Goal: Task Accomplishment & Management: Use online tool/utility

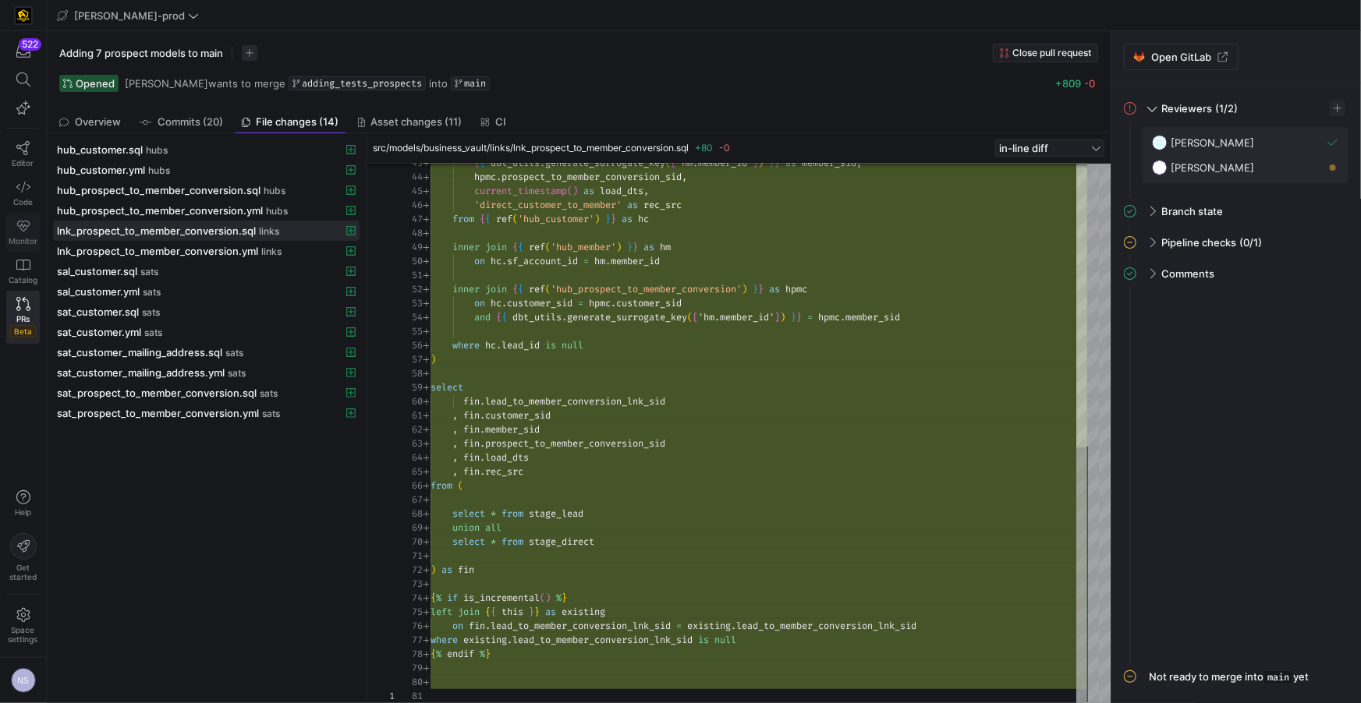
scroll to position [140, 0]
click at [32, 191] on link "Code" at bounding box center [23, 193] width 34 height 39
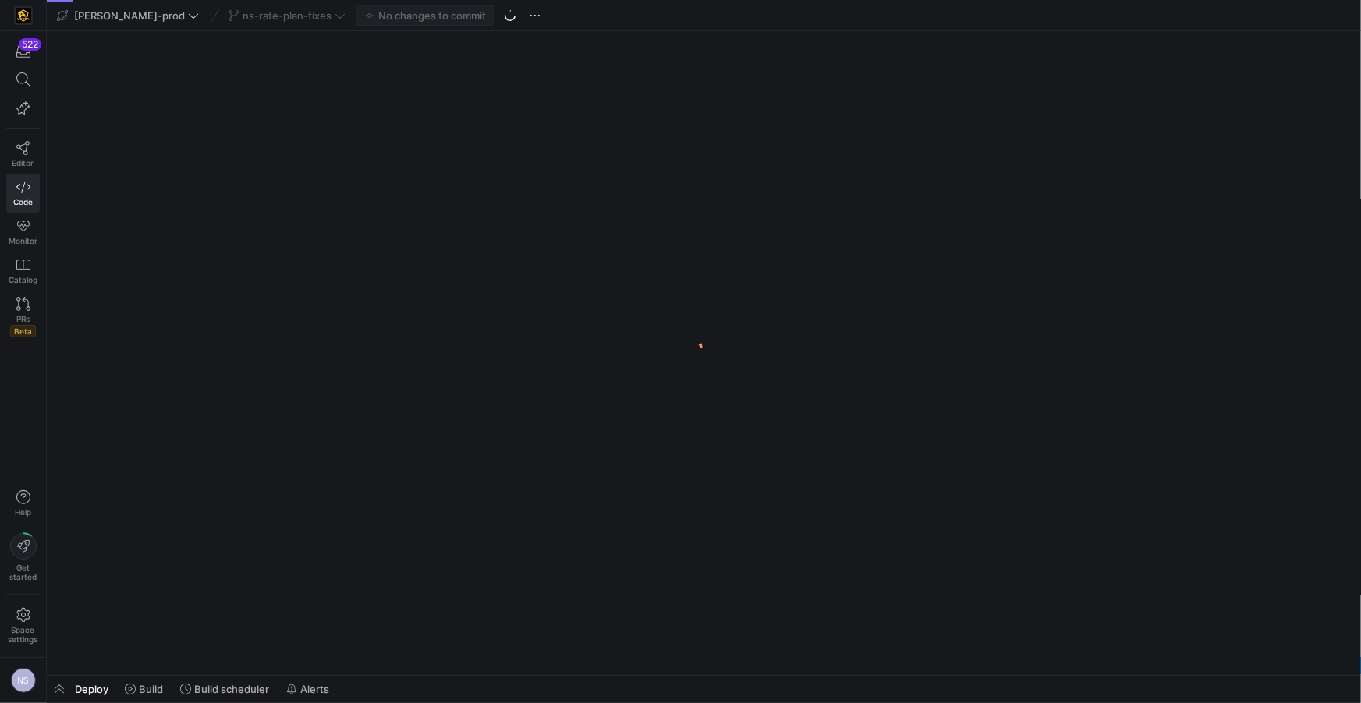
scroll to position [0, 118]
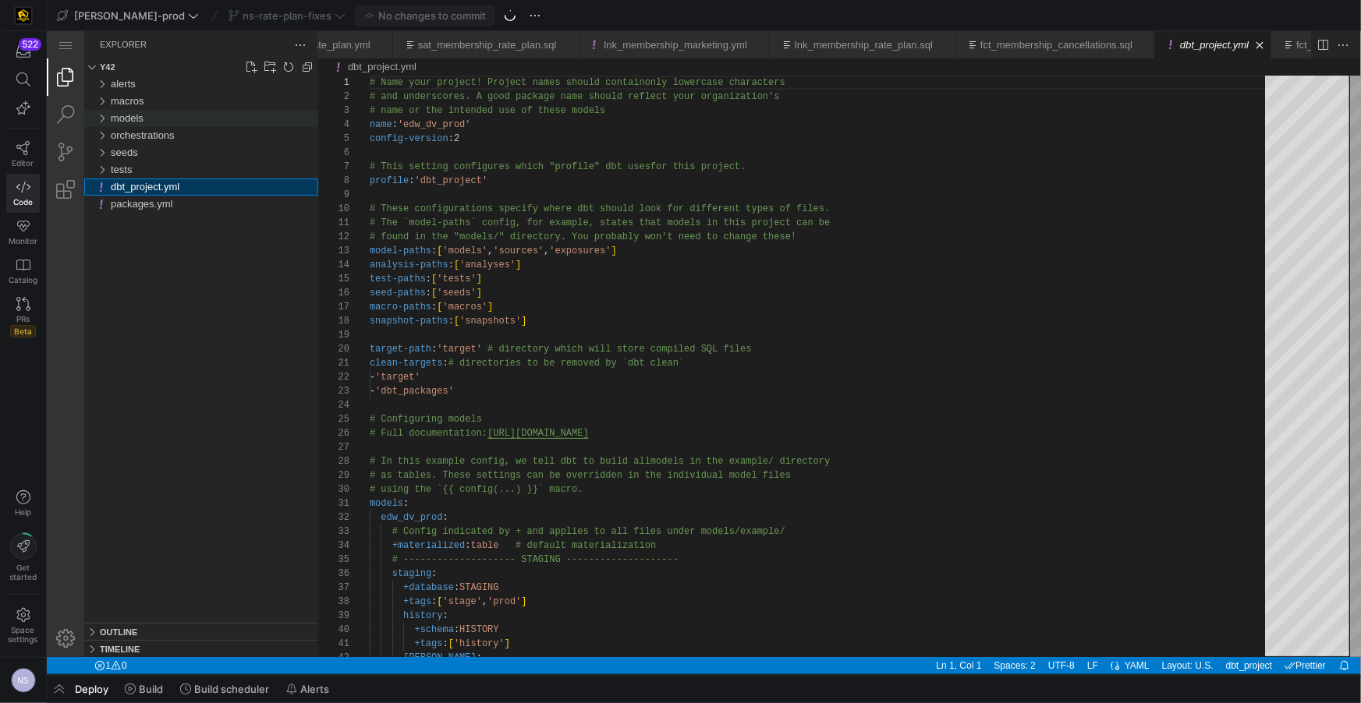
click at [149, 119] on div "models" at bounding box center [213, 117] width 207 height 17
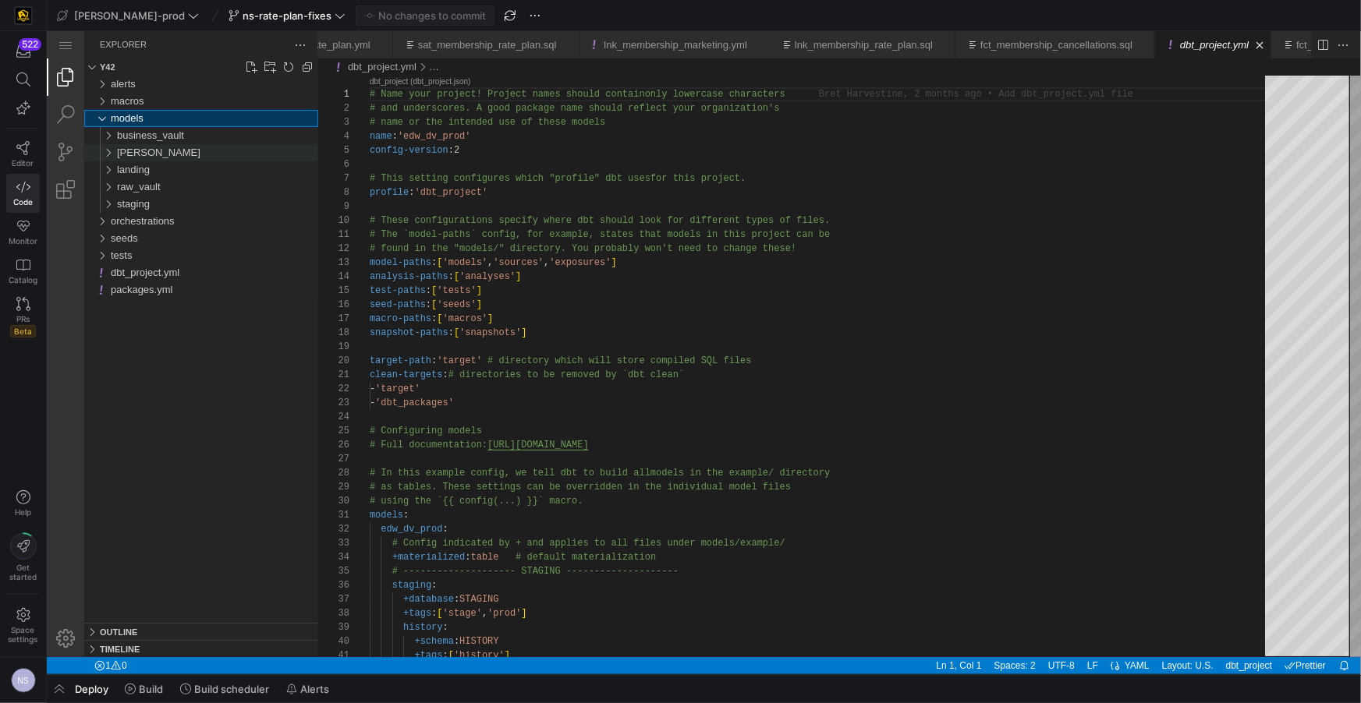
click at [149, 149] on div "[PERSON_NAME]" at bounding box center [216, 152] width 201 height 17
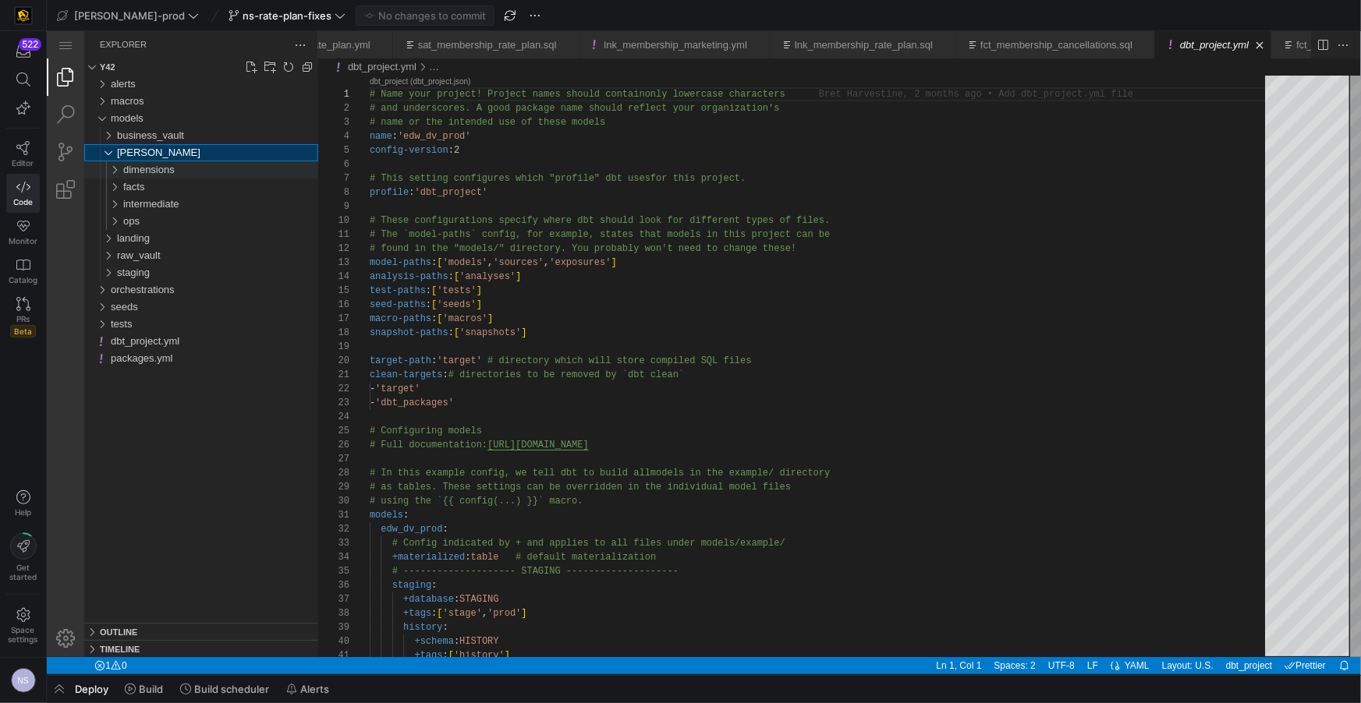
click at [167, 165] on span "dimensions" at bounding box center [147, 169] width 51 height 12
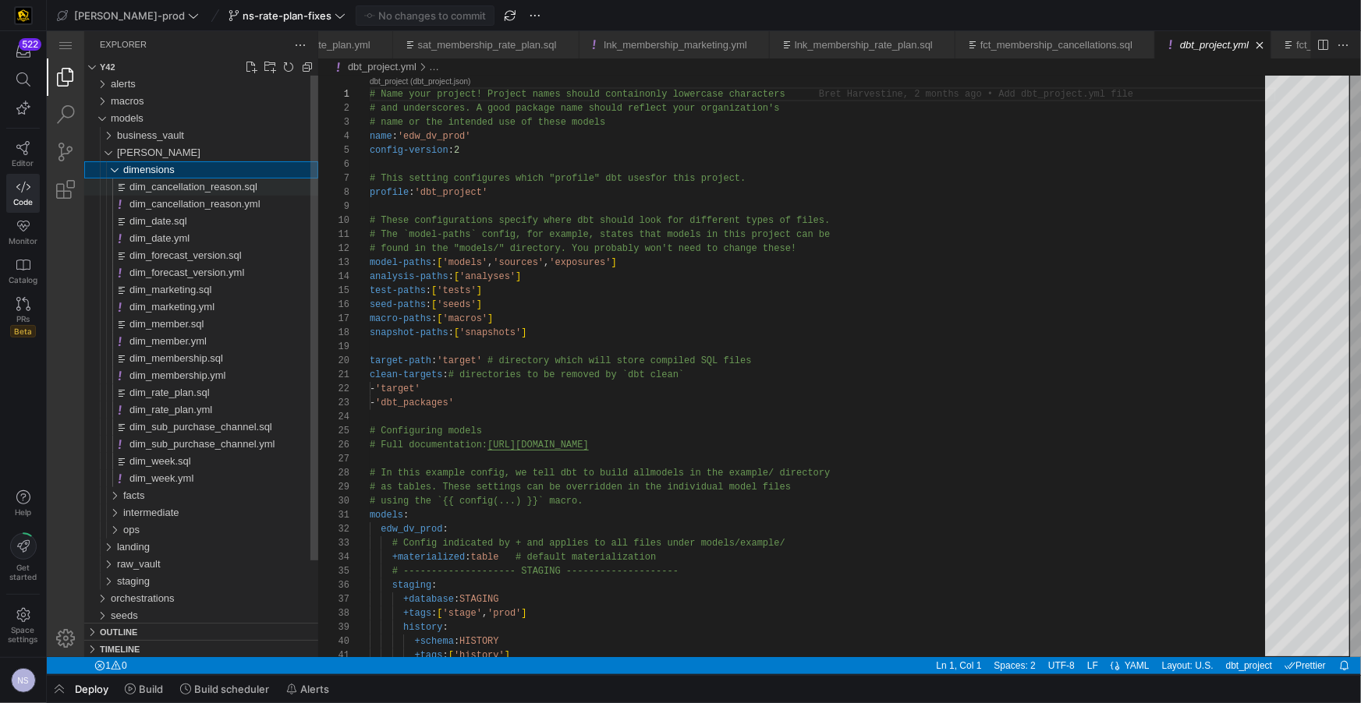
click at [182, 184] on span "dim_cancellation_reason.sql" at bounding box center [193, 186] width 128 height 12
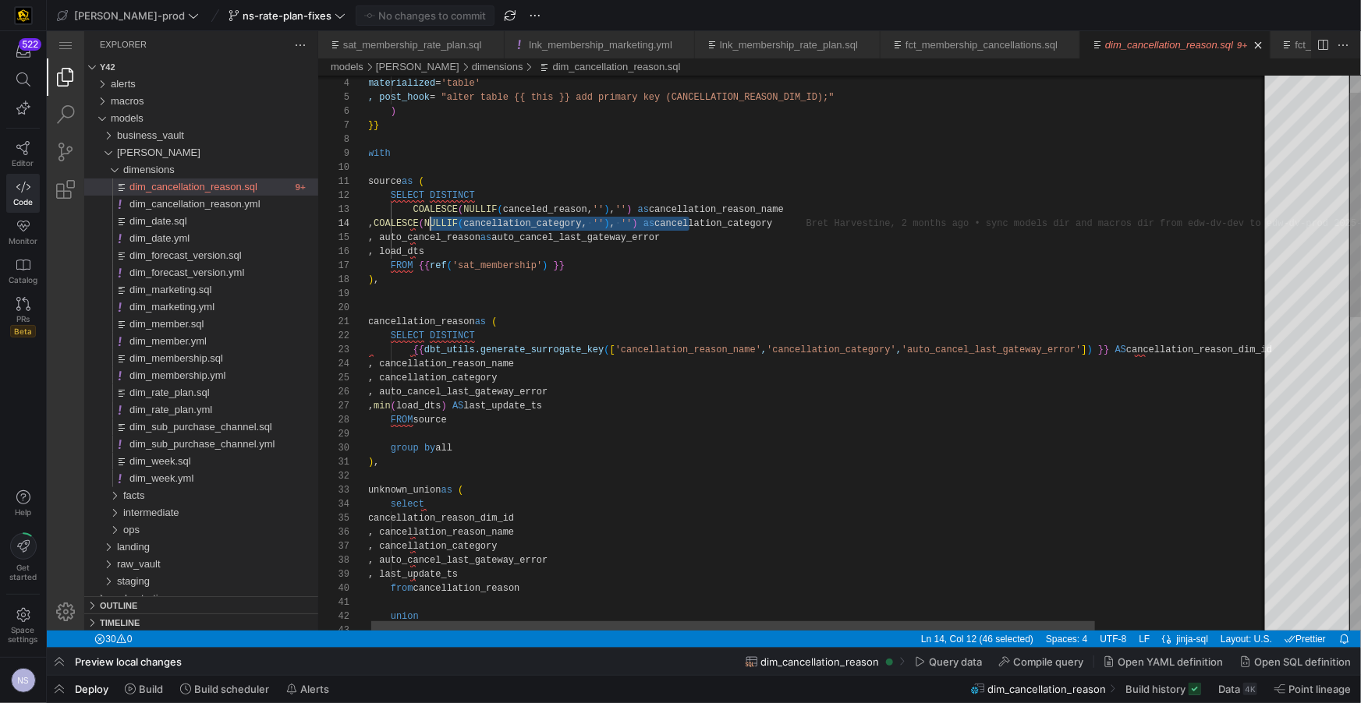
scroll to position [41, 55]
drag, startPoint x: 689, startPoint y: 219, endPoint x: 424, endPoint y: 222, distance: 264.4
click at [435, 237] on div "group by all ) , unknown_union as ( select cancellation_reason_dim_id , cancell…" at bounding box center [927, 714] width 1120 height 1370
click at [423, 234] on div "group by all ) , unknown_union as ( select cancellation_reason_dim_id , cancell…" at bounding box center [927, 714] width 1120 height 1370
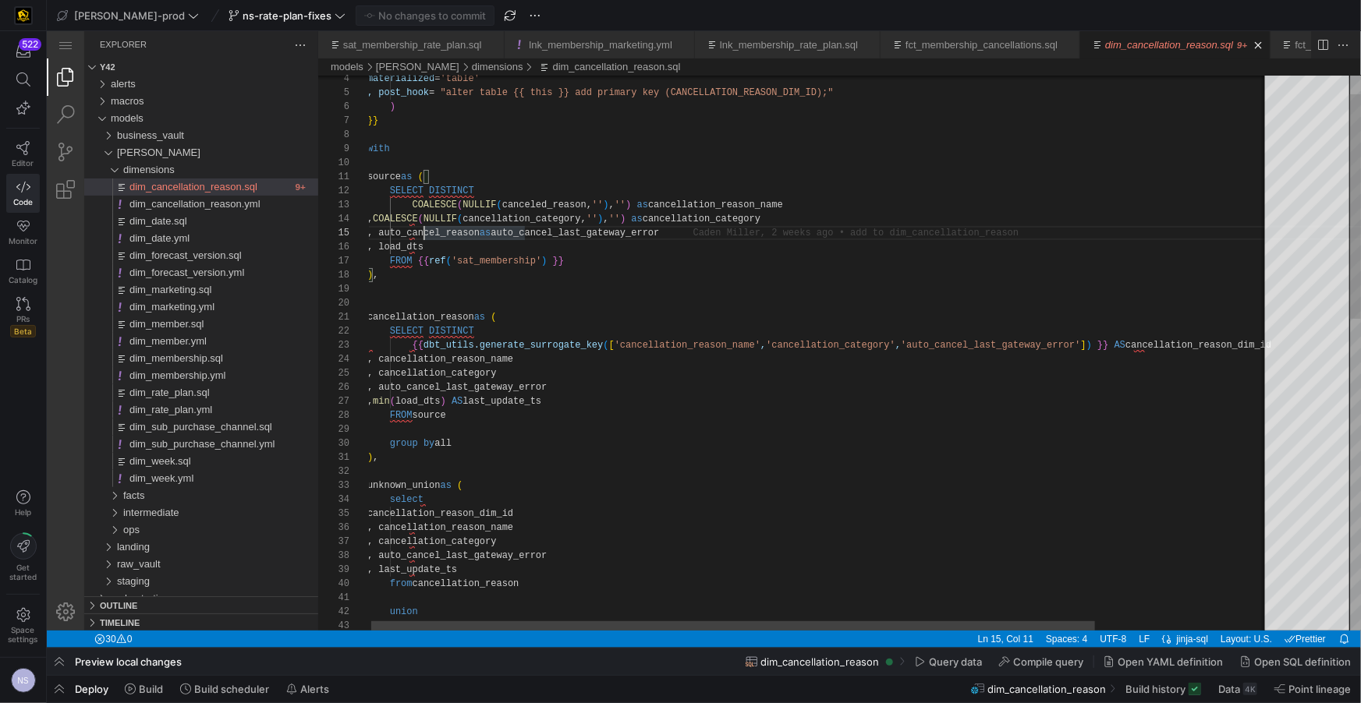
paste textarea "COALESCE(NULLIF(cancellation_category, ''), '')"
click at [725, 232] on div "group by all ) , unknown_union as ( select cancellation_reason_dim_id , cancell…" at bounding box center [927, 714] width 1120 height 1370
click at [551, 232] on div "group by all ) , unknown_union as ( select cancellation_reason_dim_id , cancell…" at bounding box center [927, 714] width 1120 height 1370
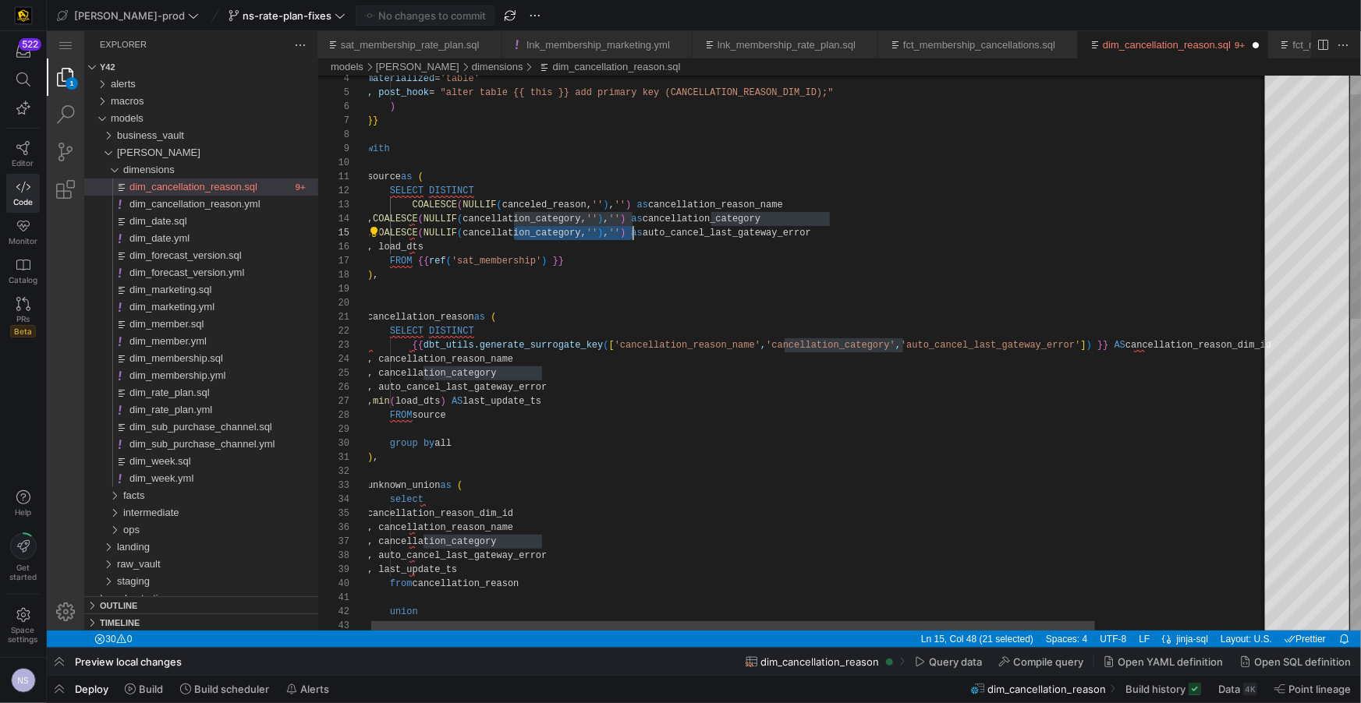
paste textarea "auto_cancel_reason"
type textarea "source as ( SELECT DISTINCT COALESCE(NULLIF(canceled_reason, ''), '') as cancel…"
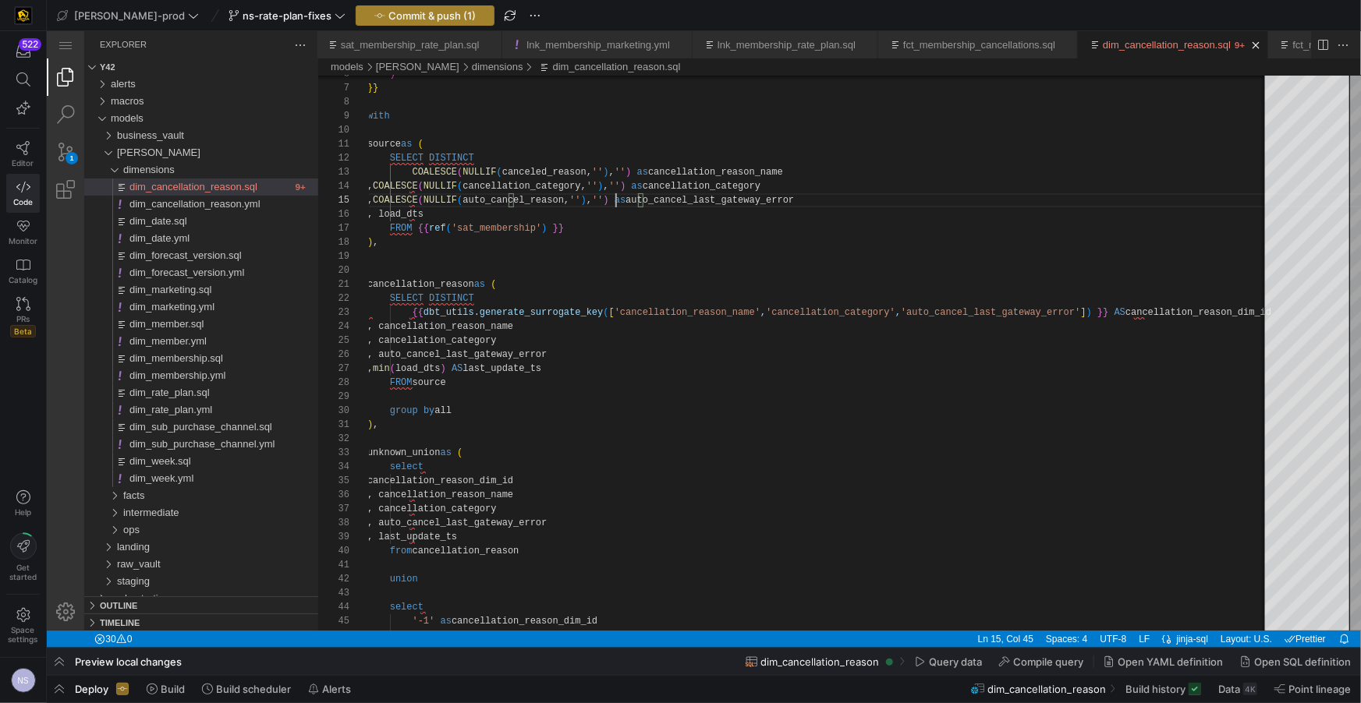
click at [388, 10] on span "Commit & push (1)" at bounding box center [431, 15] width 87 height 12
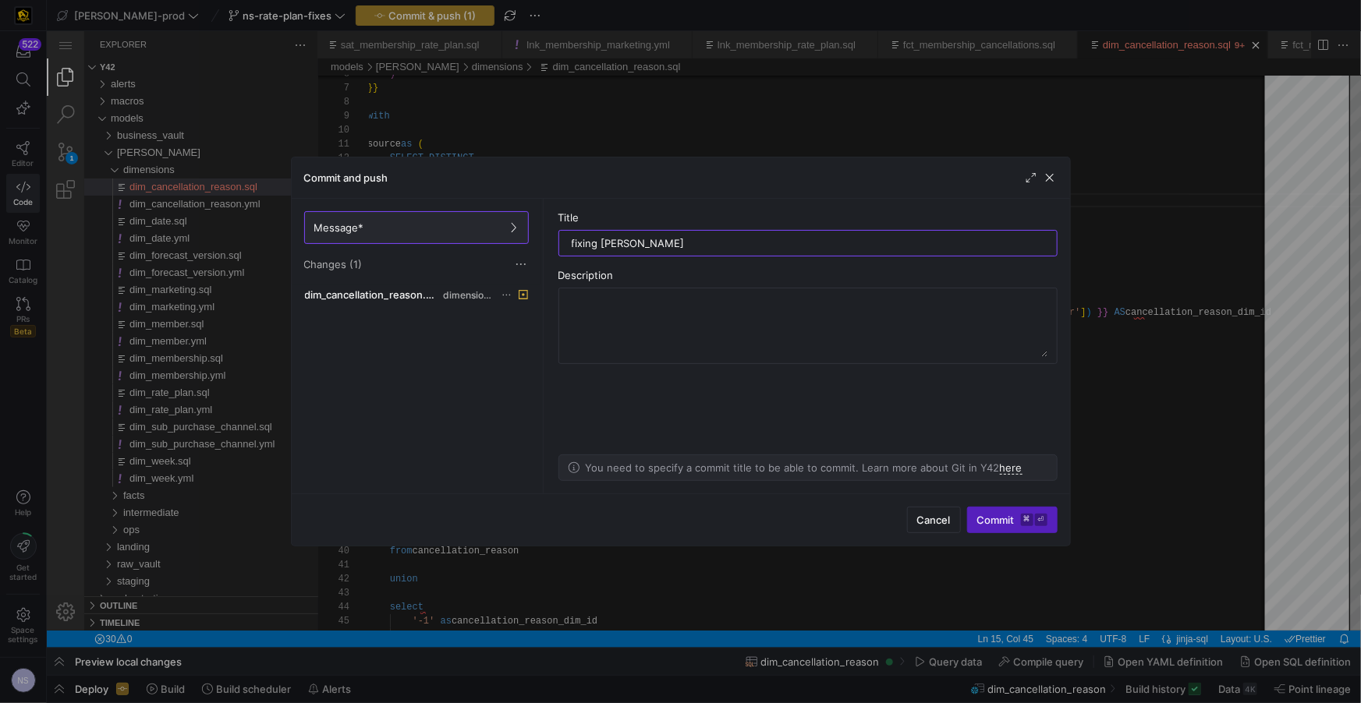
type input "fixing join"
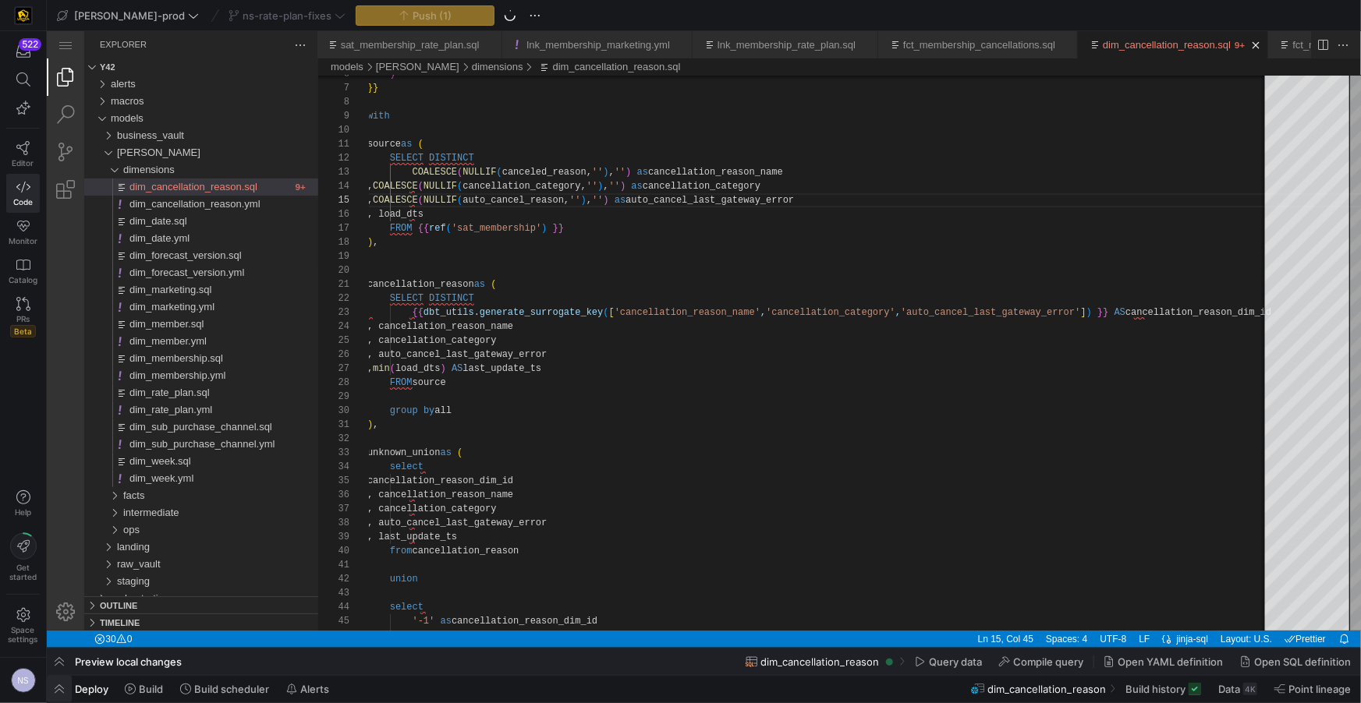
click at [62, 682] on span "button" at bounding box center [59, 689] width 25 height 27
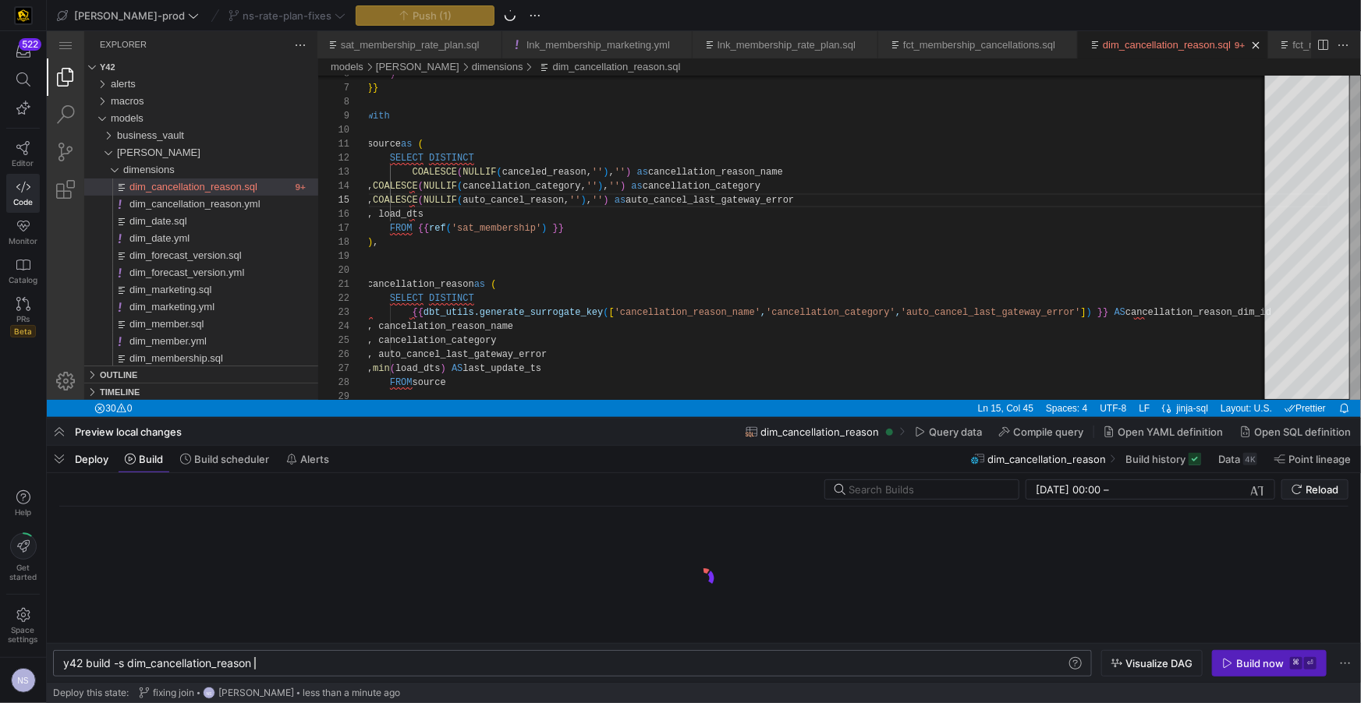
click at [326, 663] on div "y42 build -s dim_cancellation_reason" at bounding box center [565, 663] width 1005 height 12
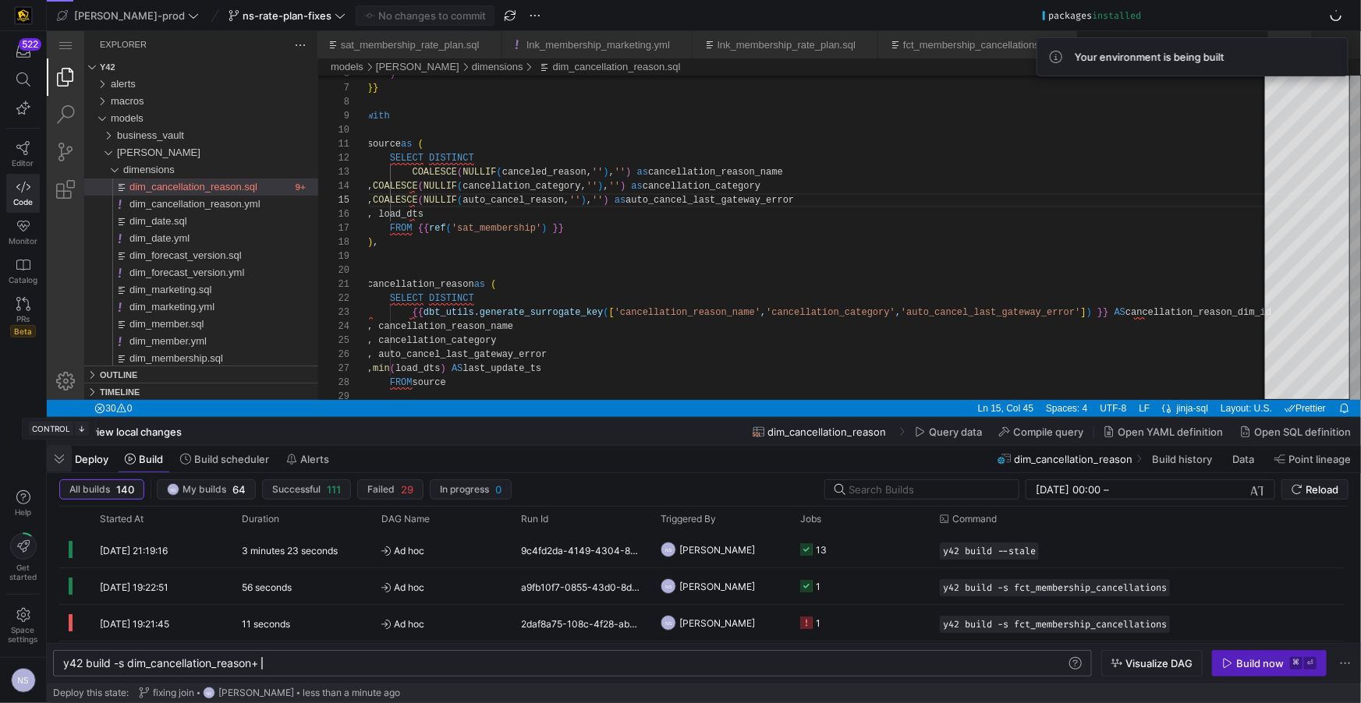
scroll to position [0, 197]
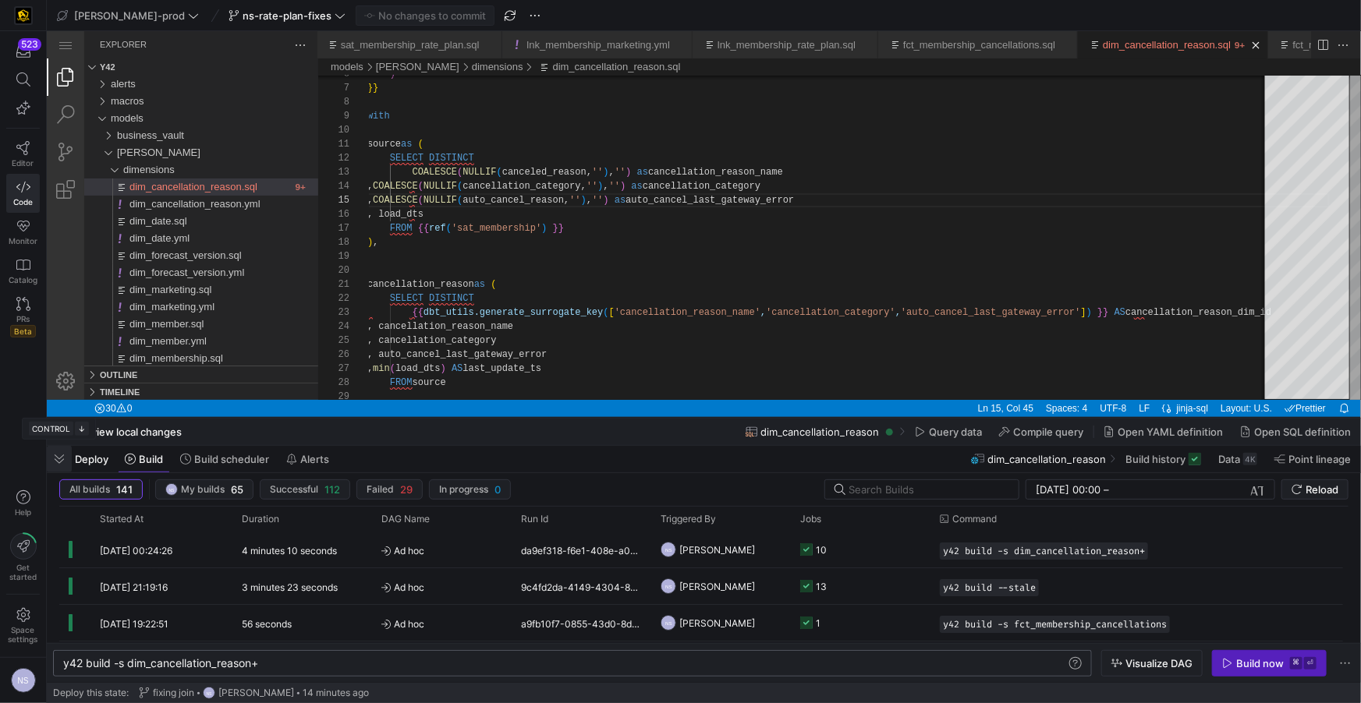
type textarea "y42 build -s dim_cancellation_reason+"
